Goal: Find specific page/section: Locate a particular part of the current website

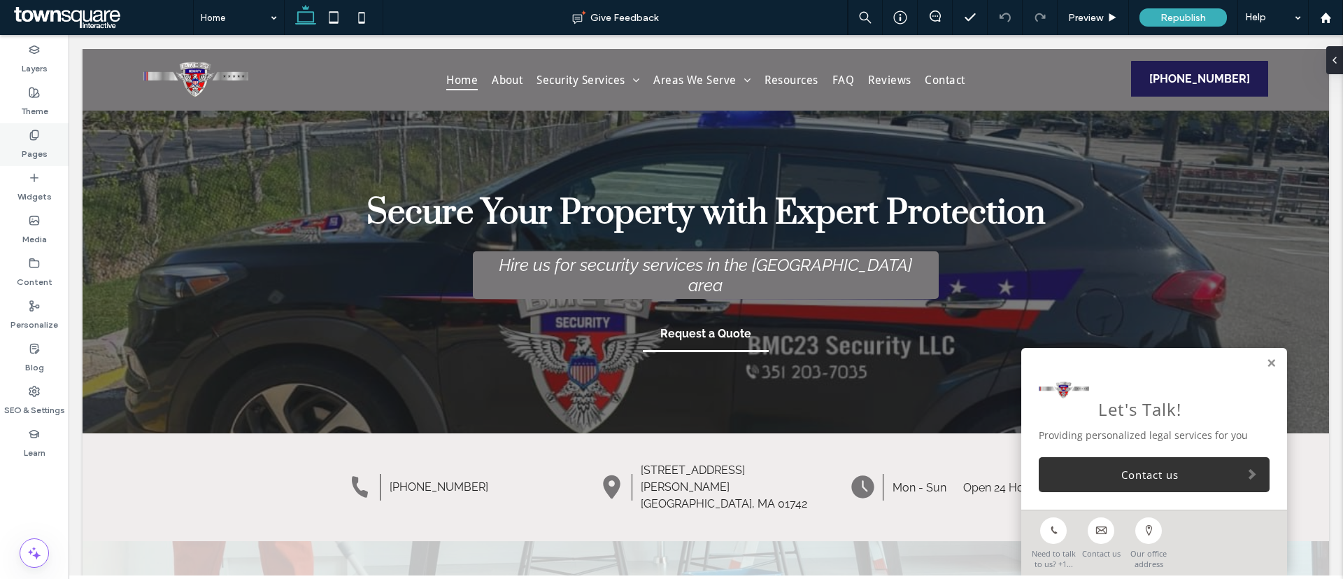
click at [24, 143] on label "Pages" at bounding box center [35, 151] width 26 height 20
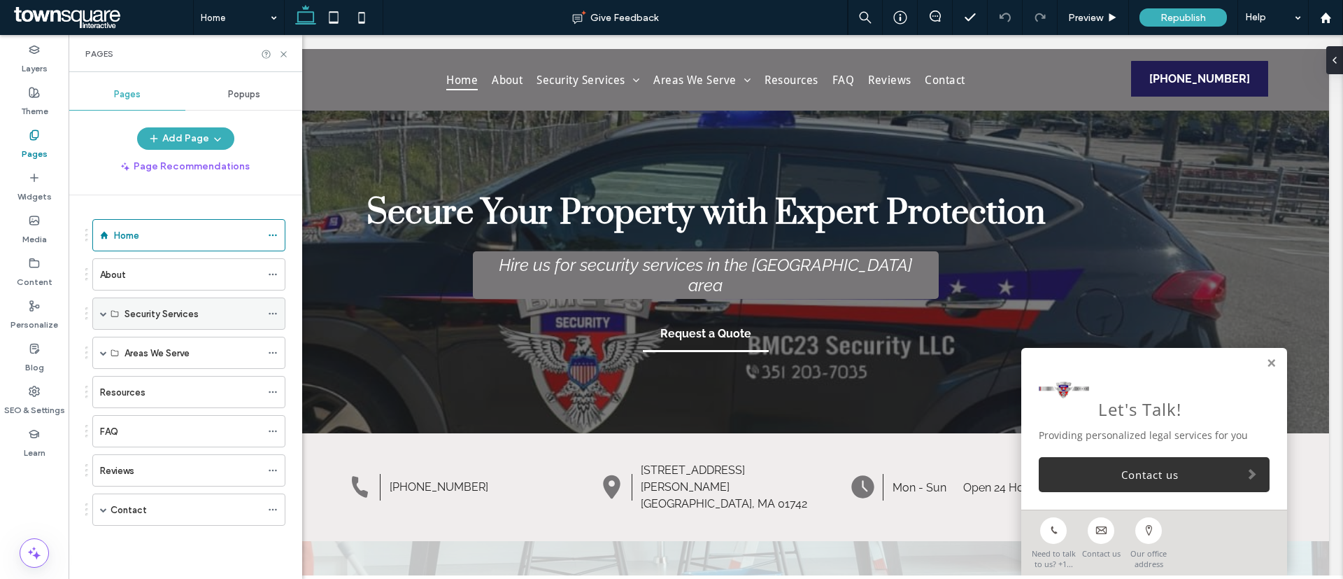
click at [130, 301] on div "Security Services" at bounding box center [193, 313] width 136 height 31
click at [104, 314] on span at bounding box center [103, 313] width 7 height 7
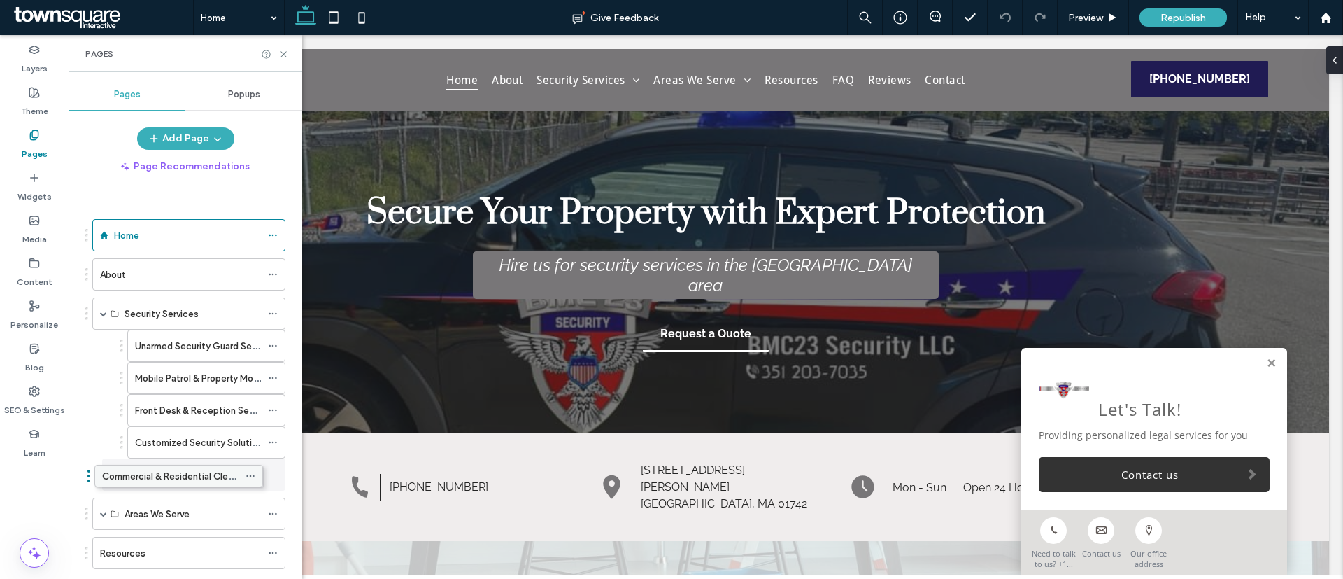
drag, startPoint x: 176, startPoint y: 472, endPoint x: 153, endPoint y: 472, distance: 22.4
drag, startPoint x: 166, startPoint y: 469, endPoint x: 133, endPoint y: 468, distance: 32.9
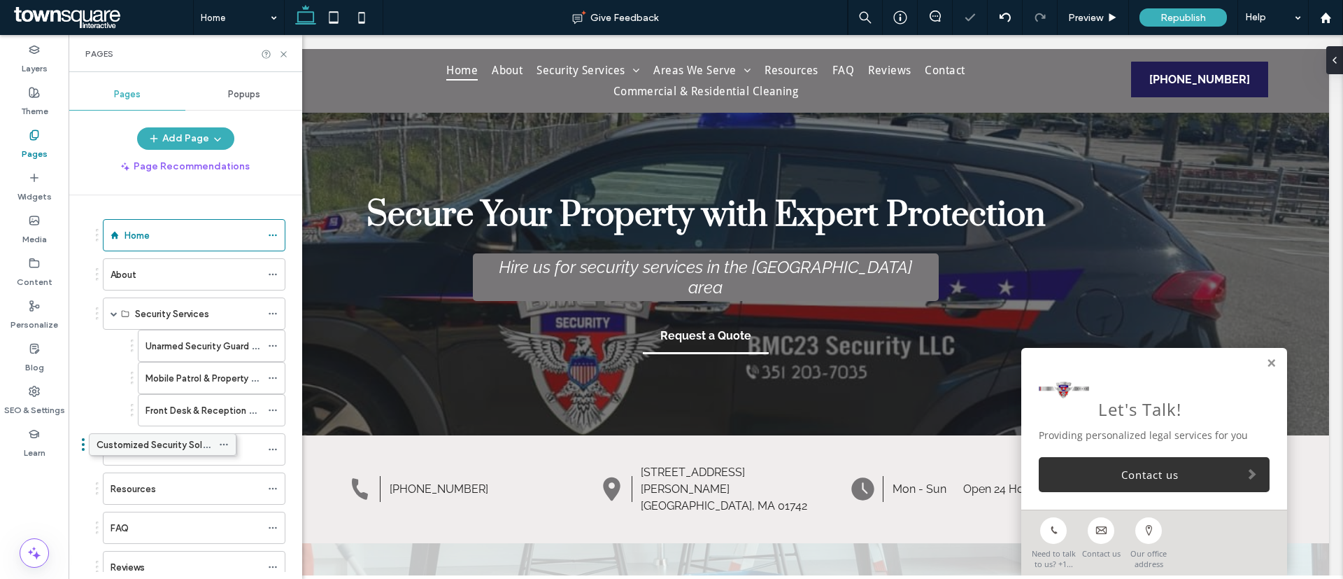
drag, startPoint x: 210, startPoint y: 437, endPoint x: 167, endPoint y: 437, distance: 42.7
click at [190, 448] on label "Areas We Serve" at bounding box center [167, 449] width 65 height 24
click at [113, 448] on span at bounding box center [114, 449] width 7 height 7
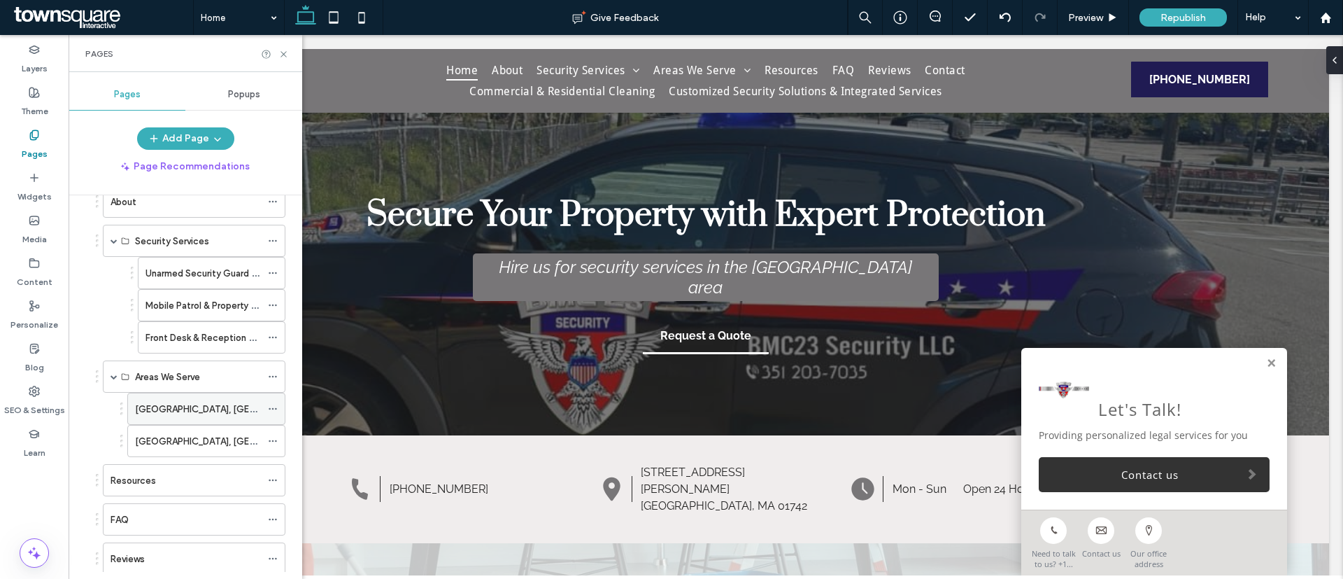
scroll to position [210, 0]
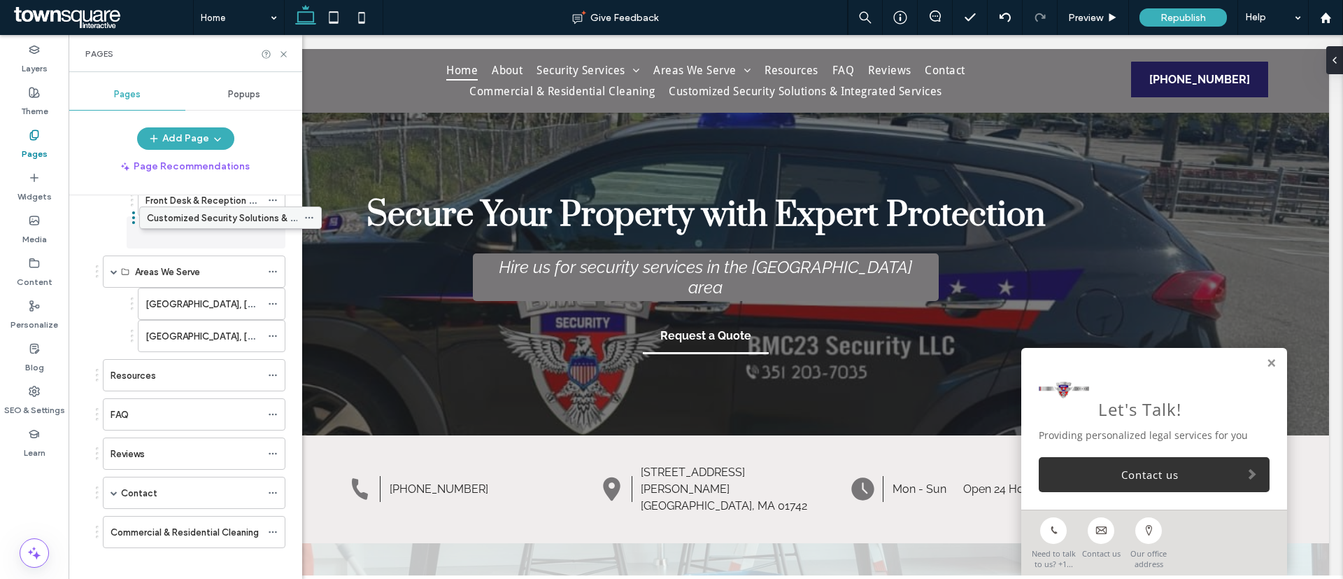
drag, startPoint x: 152, startPoint y: 537, endPoint x: 188, endPoint y: 221, distance: 318.3
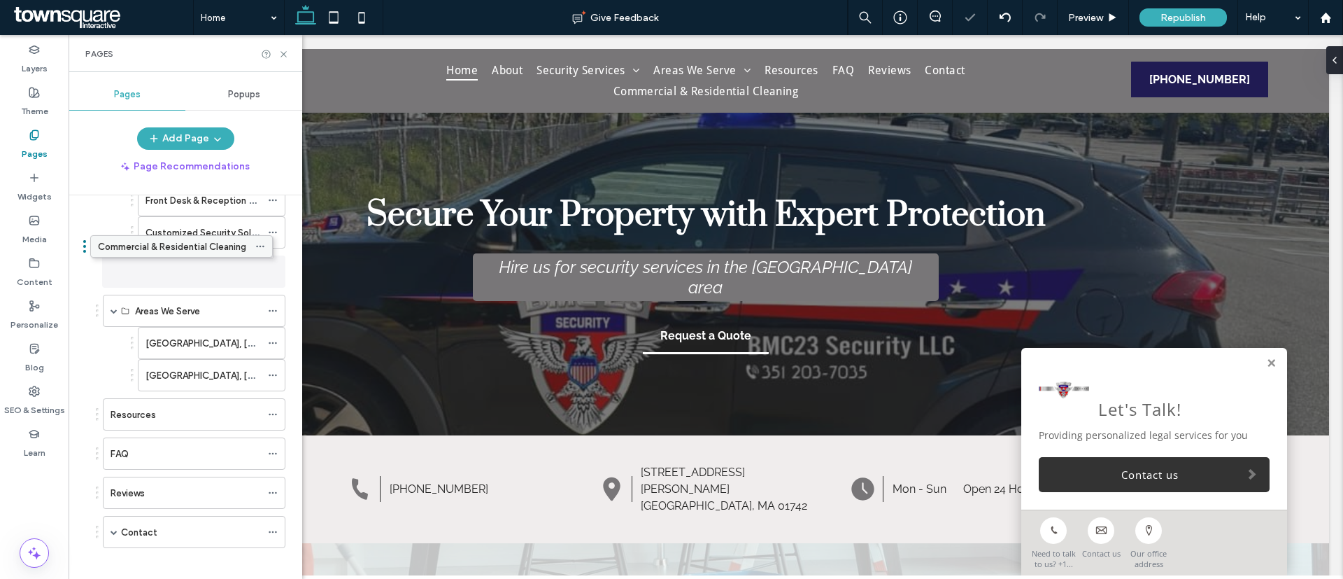
drag, startPoint x: 192, startPoint y: 535, endPoint x: 179, endPoint y: 257, distance: 278.0
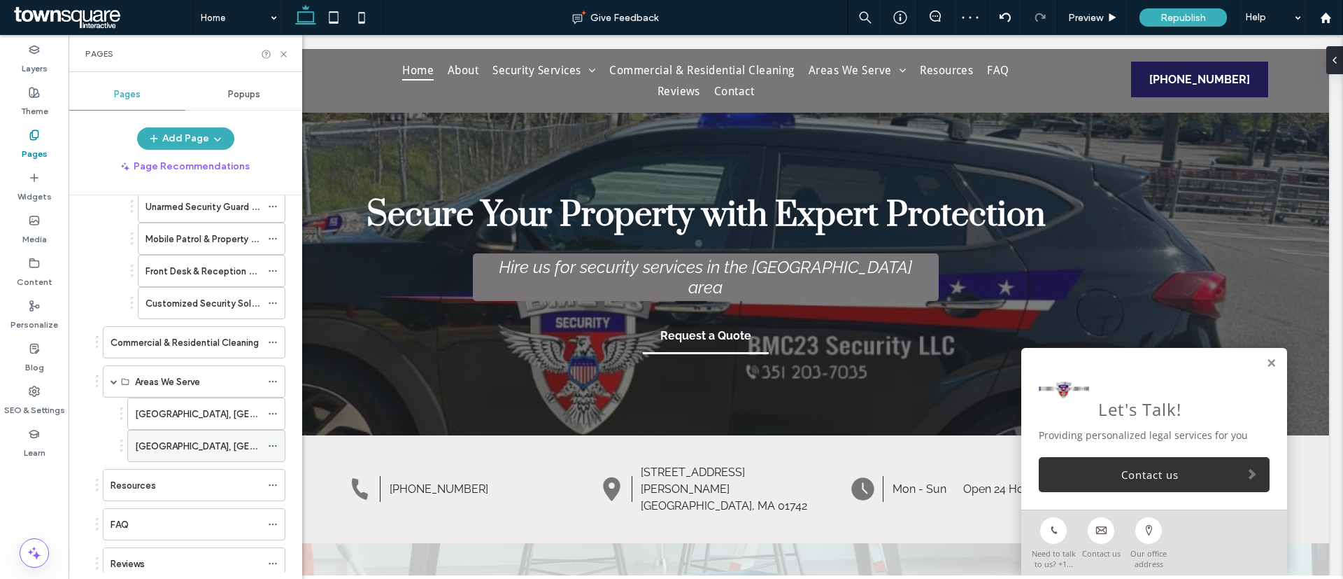
scroll to position [221, 0]
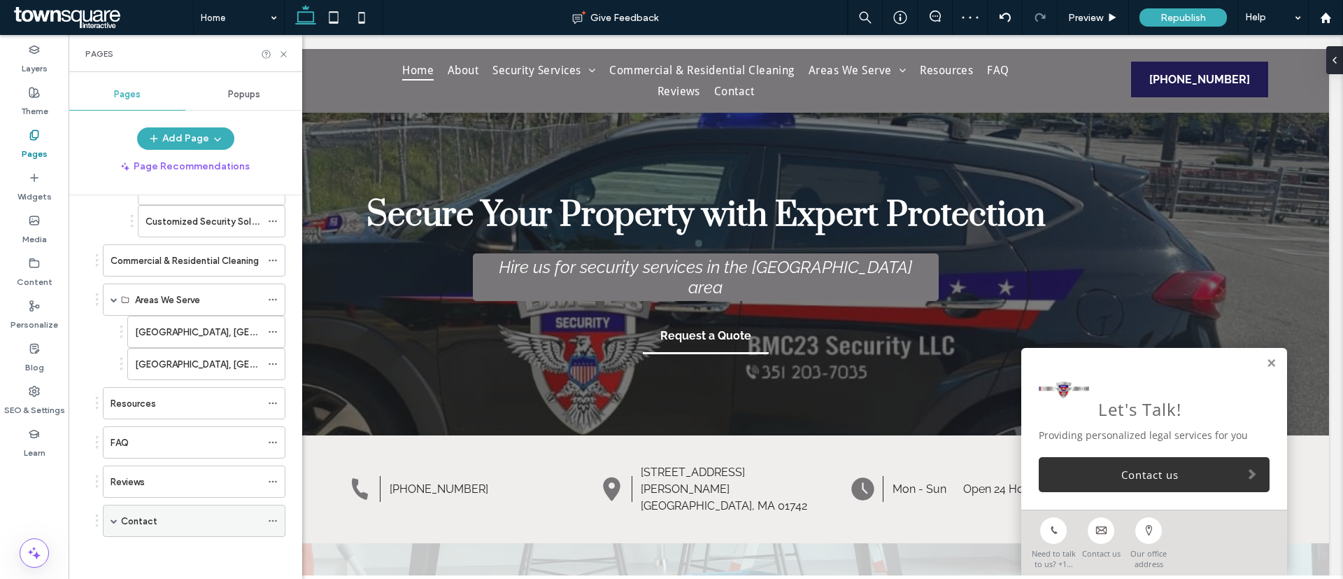
click at [154, 524] on label "Contact" at bounding box center [139, 521] width 36 height 24
click at [151, 516] on label "Contact" at bounding box center [139, 521] width 36 height 24
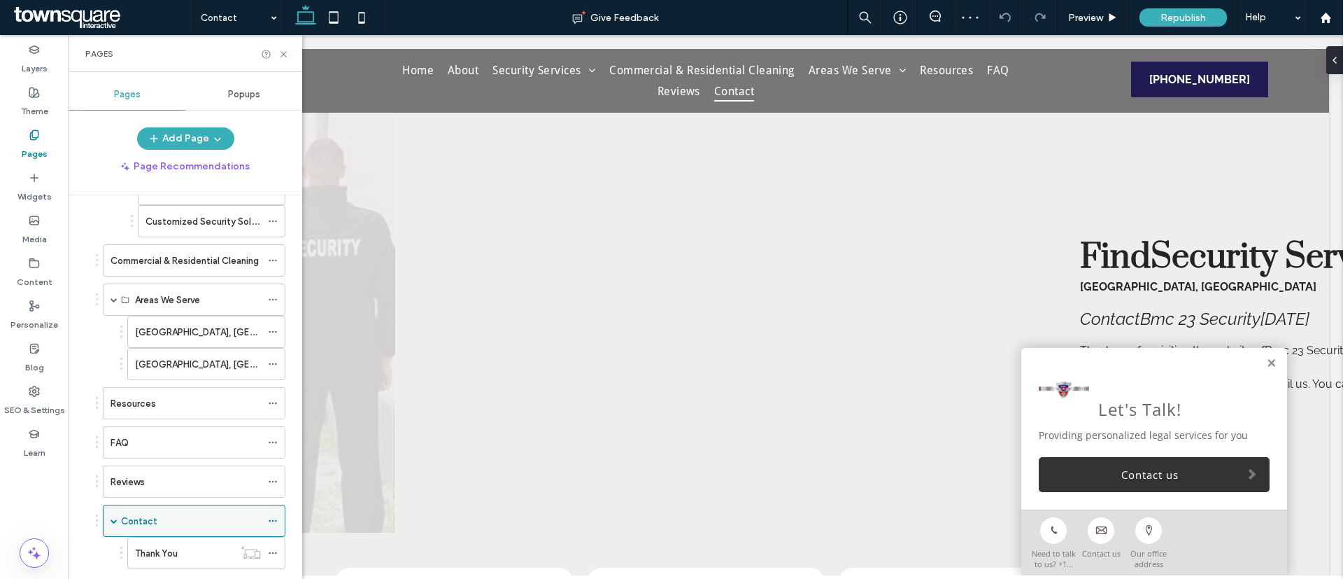
click at [120, 523] on div "Contact" at bounding box center [194, 520] width 183 height 32
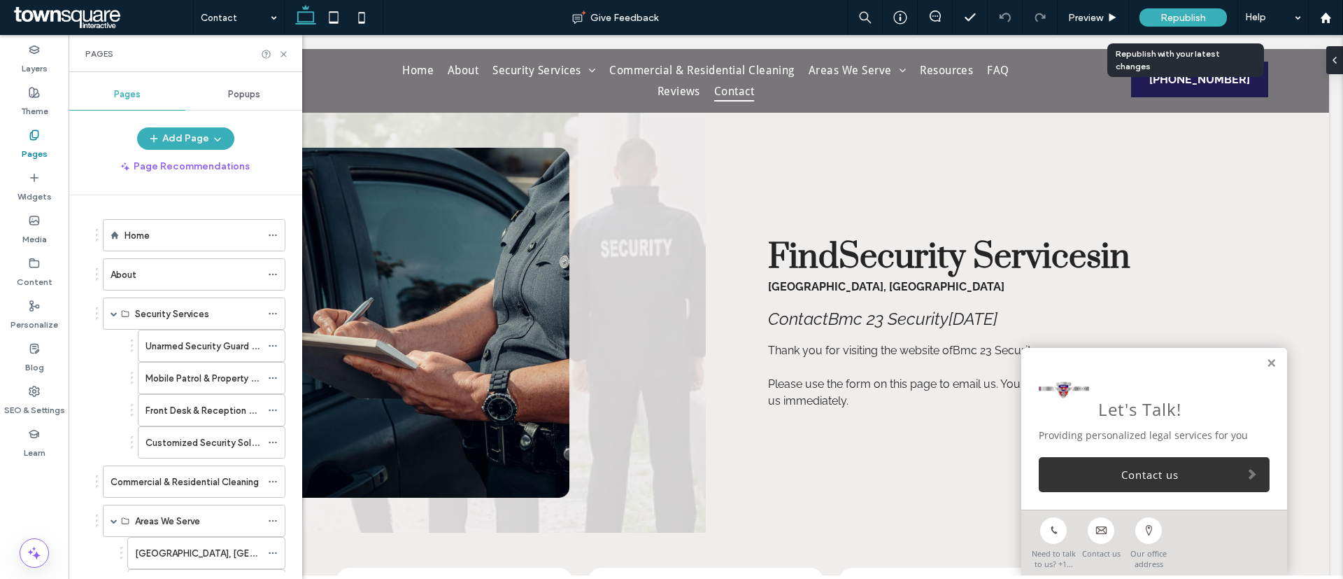
click at [1178, 12] on span "Republish" at bounding box center [1183, 18] width 45 height 12
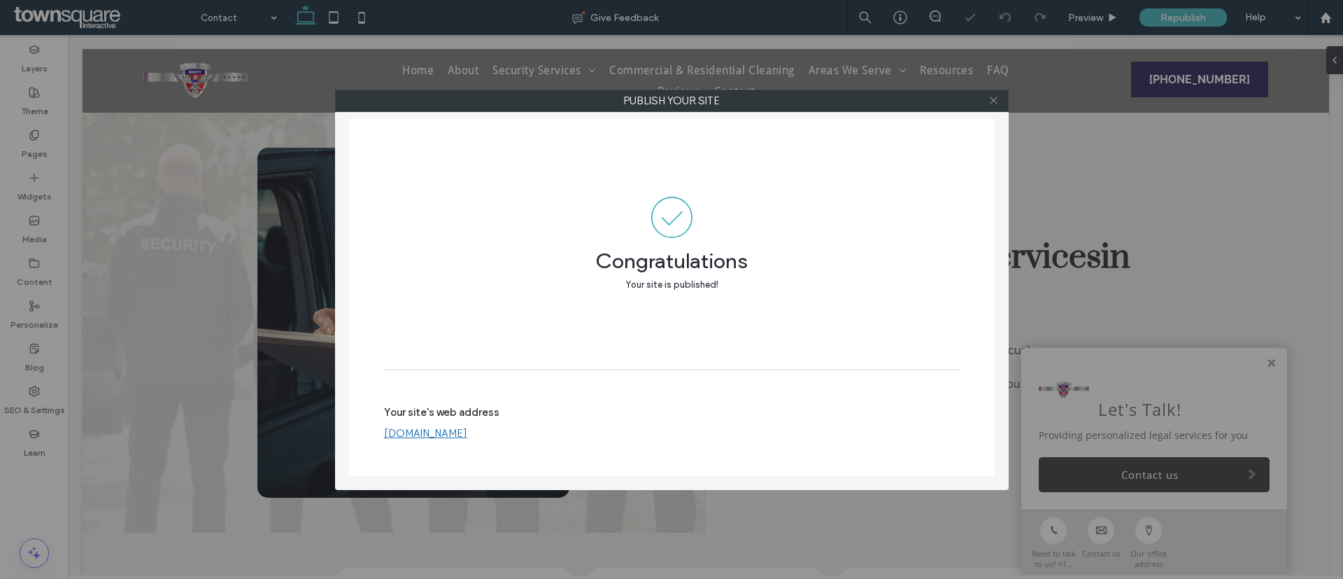
click at [996, 97] on icon at bounding box center [994, 100] width 10 height 10
